Goal: Go to known website: Access a specific website the user already knows

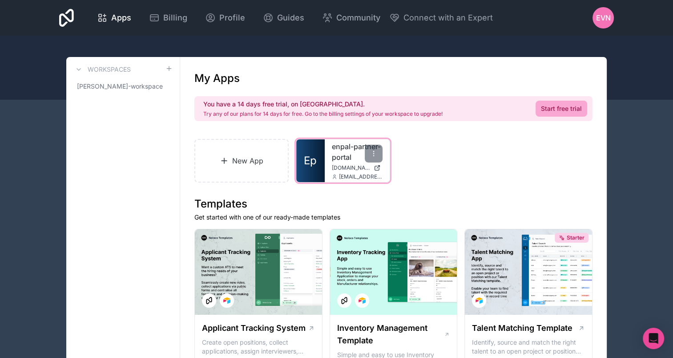
click at [340, 162] on link "enpal-partner-portal" at bounding box center [357, 151] width 51 height 21
click at [338, 162] on div "enpal-partner-portal [DOMAIN_NAME] [DOMAIN_NAME][EMAIL_ADDRESS][DOMAIN_NAME]" at bounding box center [357, 160] width 65 height 43
click at [345, 169] on span "[DOMAIN_NAME]" at bounding box center [351, 167] width 38 height 7
